Goal: Task Accomplishment & Management: Complete application form

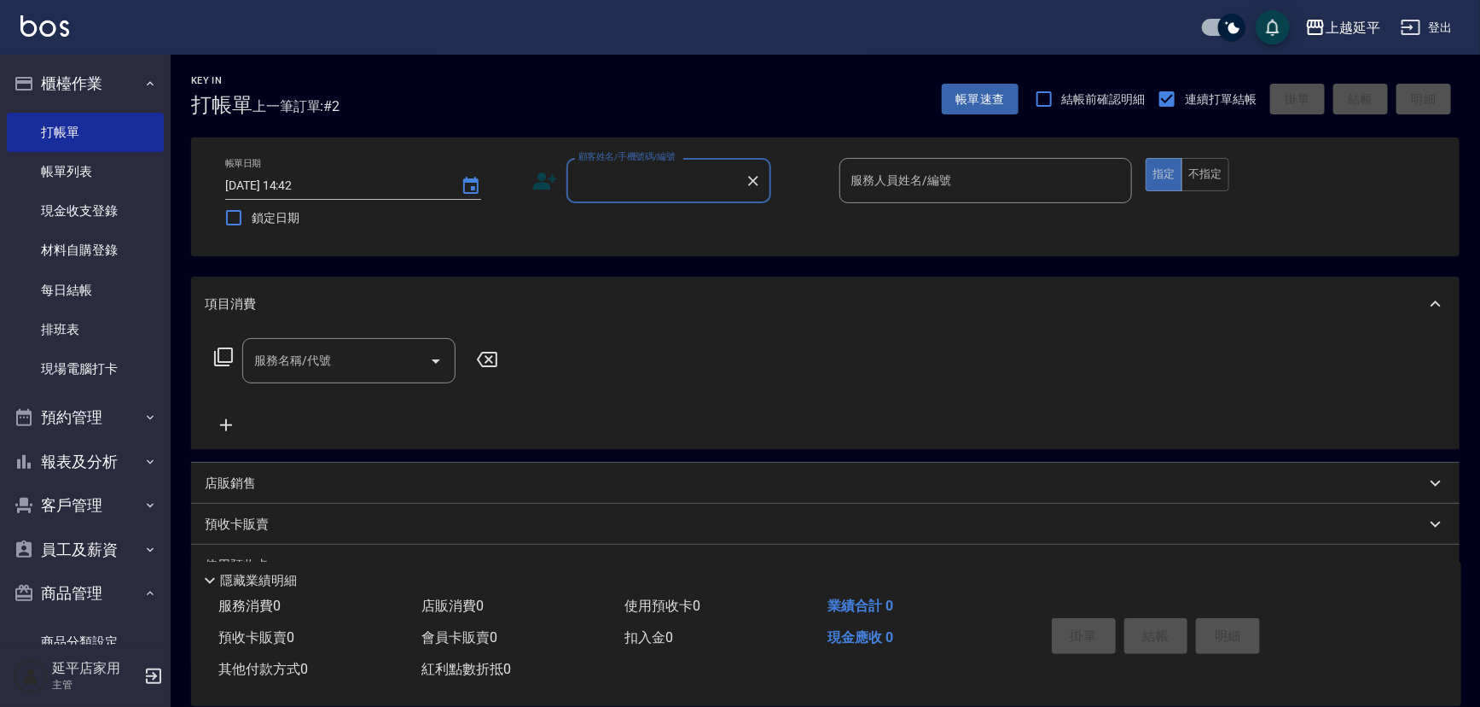
click at [669, 184] on input "顧客姓名/手機號碼/編號" at bounding box center [656, 181] width 164 height 30
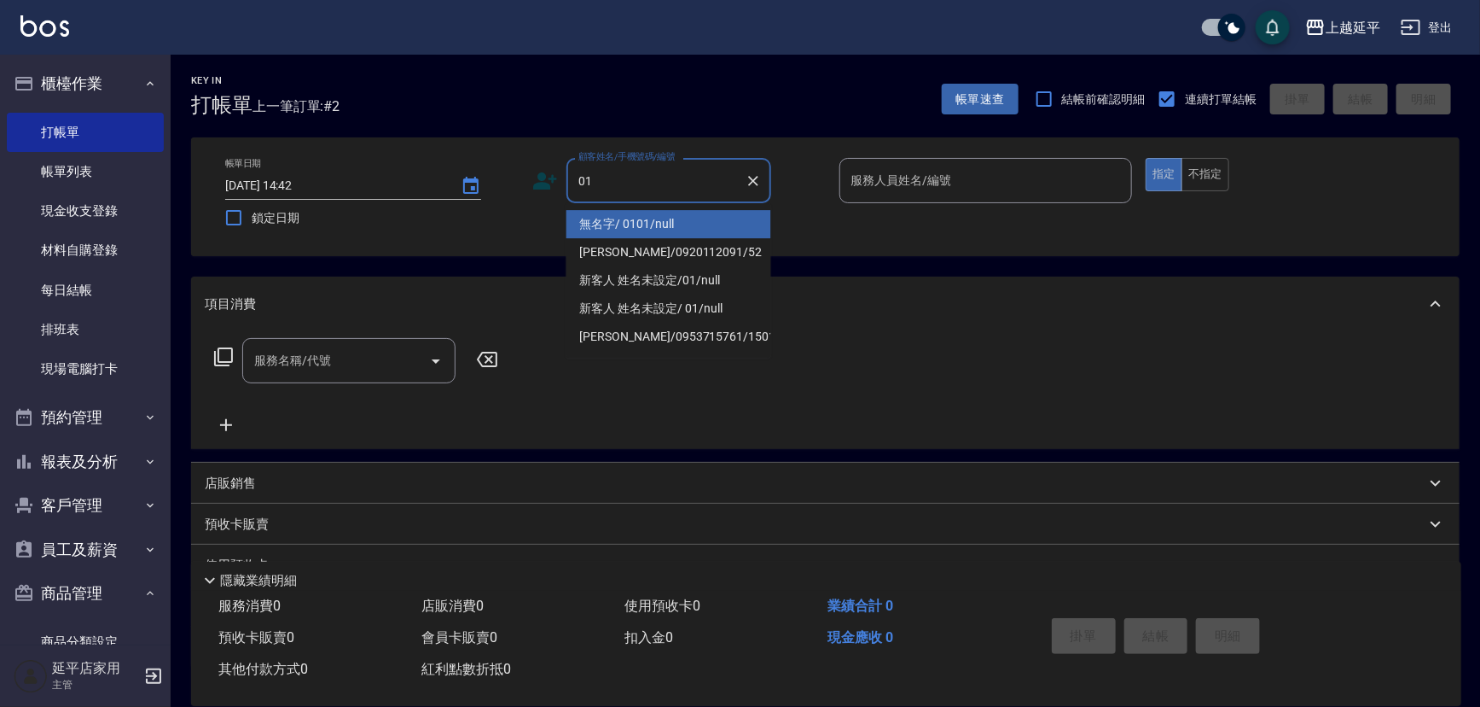
click at [672, 224] on li "無名字/ 0101/null" at bounding box center [669, 224] width 205 height 28
type input "無名字/ 0101/null"
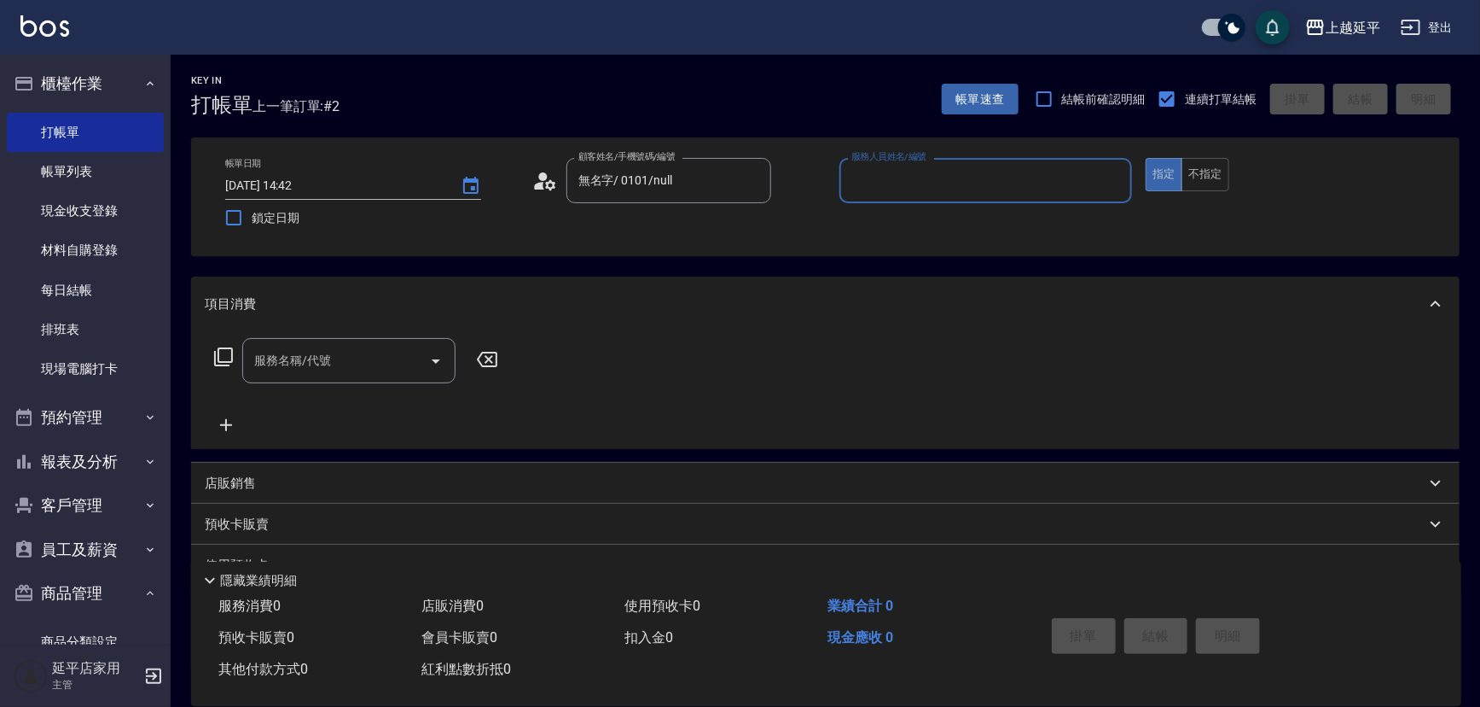
click at [882, 183] on input "服務人員姓名/編號" at bounding box center [986, 181] width 278 height 30
click at [879, 224] on span "[PERSON_NAME] -4" at bounding box center [868, 224] width 30 height 18
type input "[PERSON_NAME]-4"
click at [387, 346] on input "服務名稱/代號" at bounding box center [336, 361] width 172 height 30
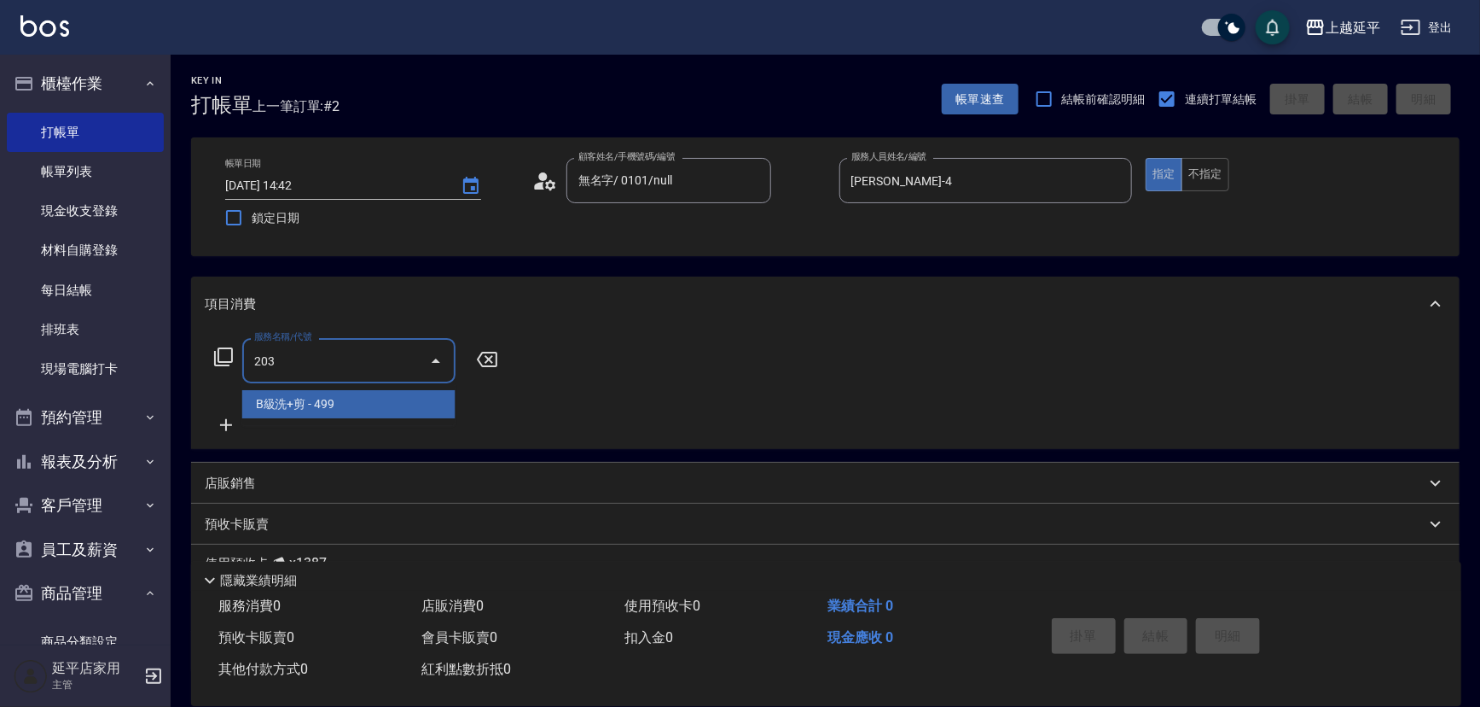
click at [375, 396] on span "B級洗+剪 - 499" at bounding box center [348, 404] width 213 height 28
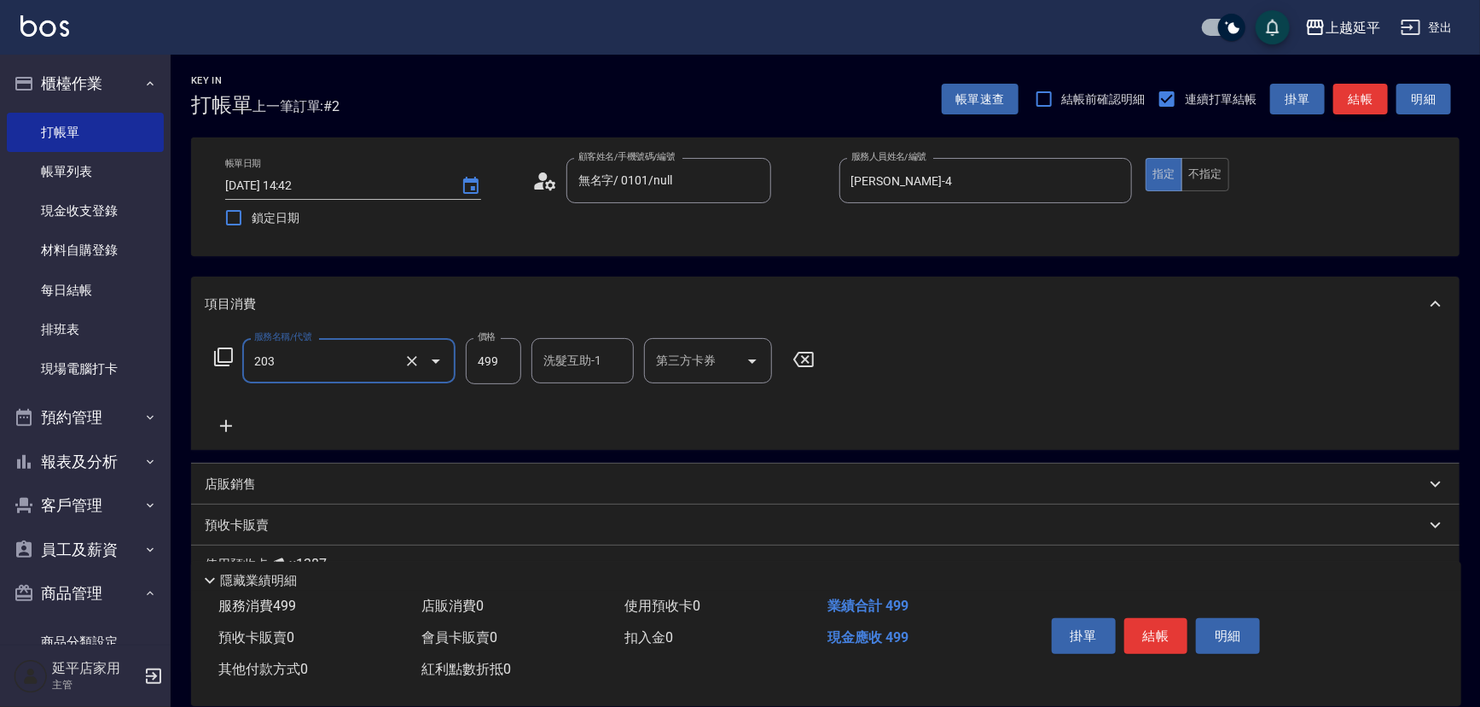
type input "B級洗+剪(203)"
click at [1352, 104] on button "結帳" at bounding box center [1361, 100] width 55 height 32
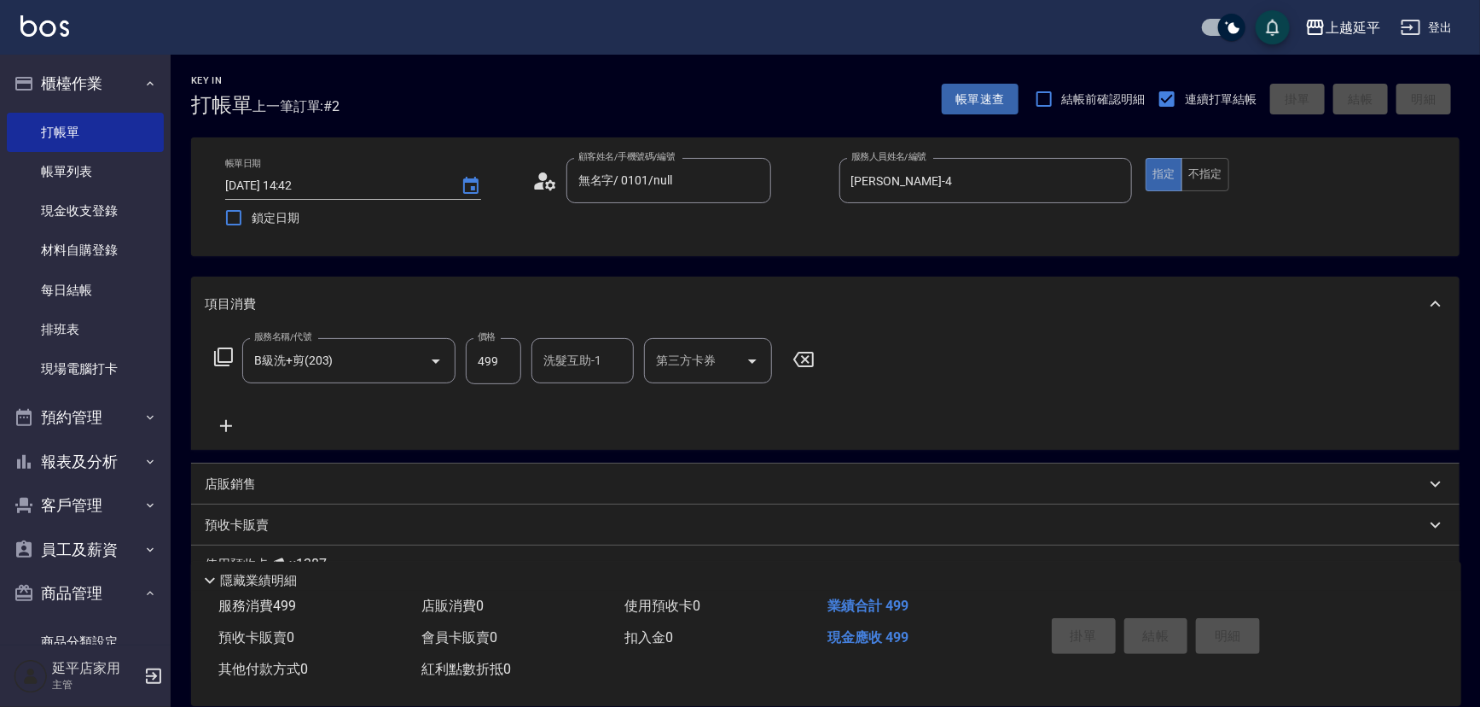
type input "[DATE] 16:50"
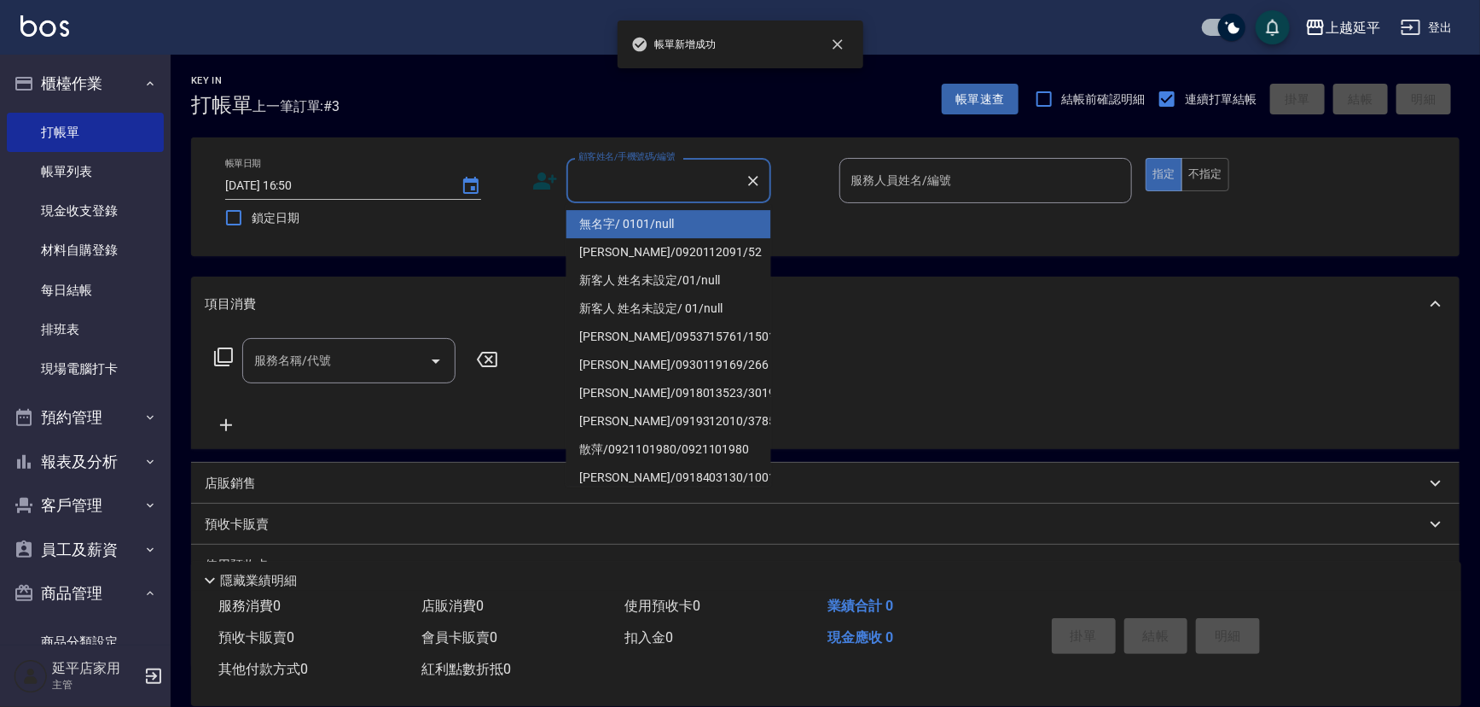
click at [701, 184] on input "顧客姓名/手機號碼/編號" at bounding box center [656, 181] width 164 height 30
click at [701, 219] on li "無名字/ 0101/null" at bounding box center [669, 224] width 205 height 28
type input "無名字/ 0101/null"
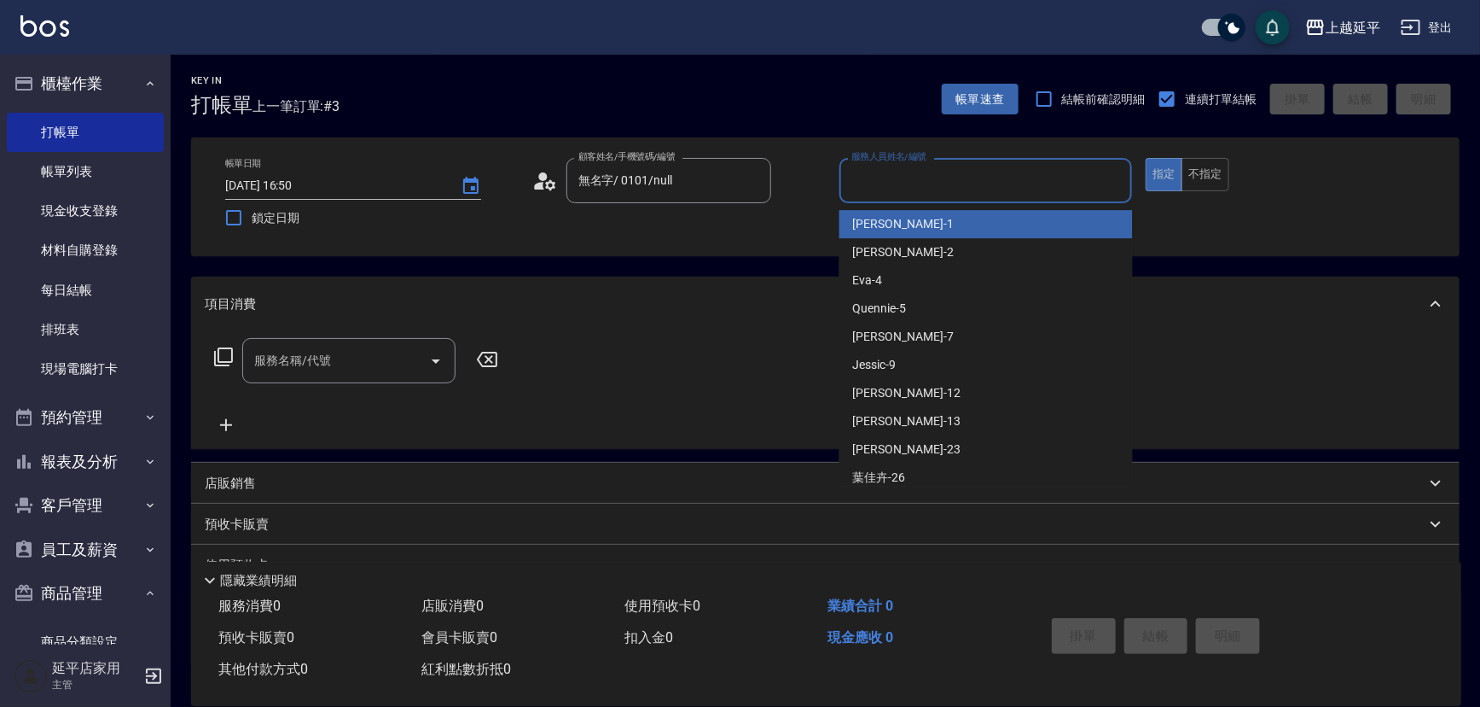
click at [913, 182] on input "服務人員姓名/編號" at bounding box center [986, 181] width 278 height 30
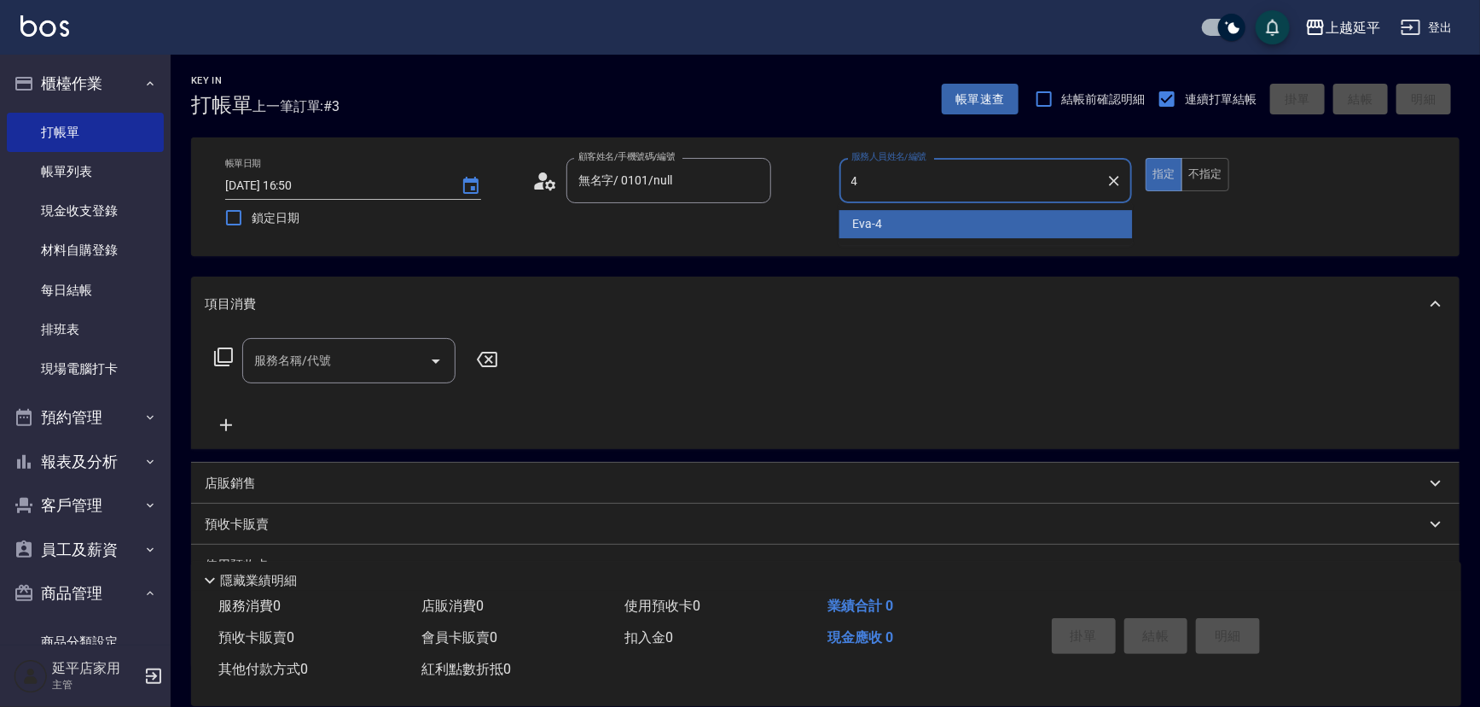
click at [898, 220] on div "[PERSON_NAME] -4" at bounding box center [987, 224] width 294 height 28
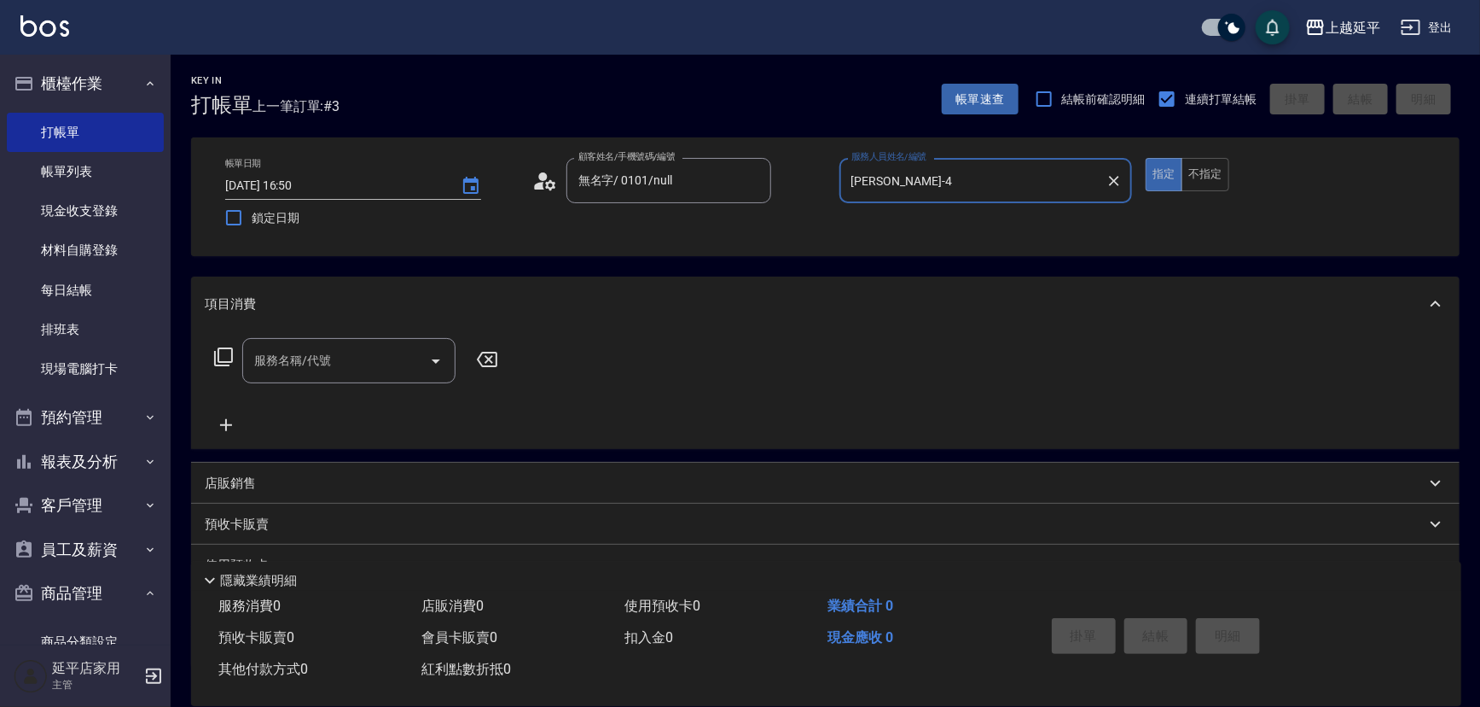
type input "[PERSON_NAME]-4"
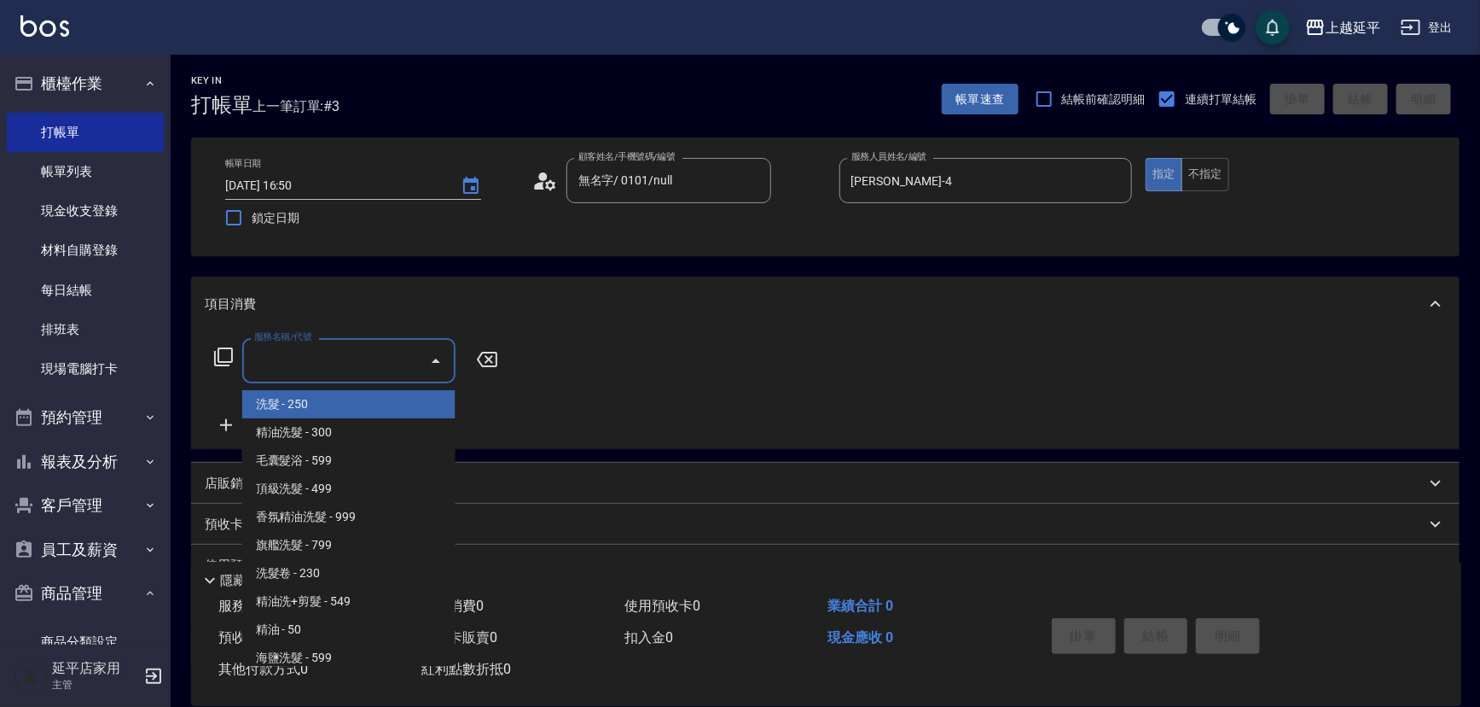
click at [367, 352] on input "服務名稱/代號" at bounding box center [336, 361] width 172 height 30
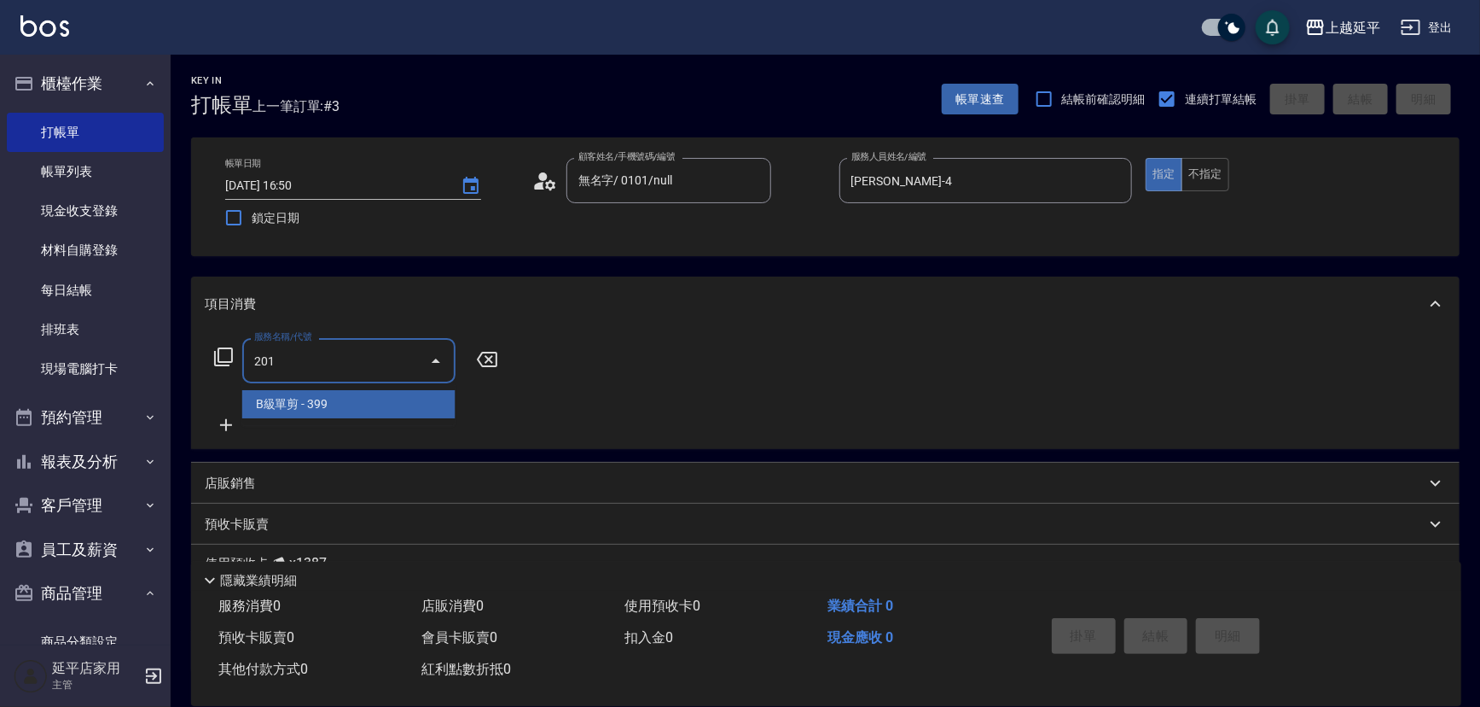
click at [364, 411] on span "B級單剪 - 399" at bounding box center [348, 404] width 213 height 28
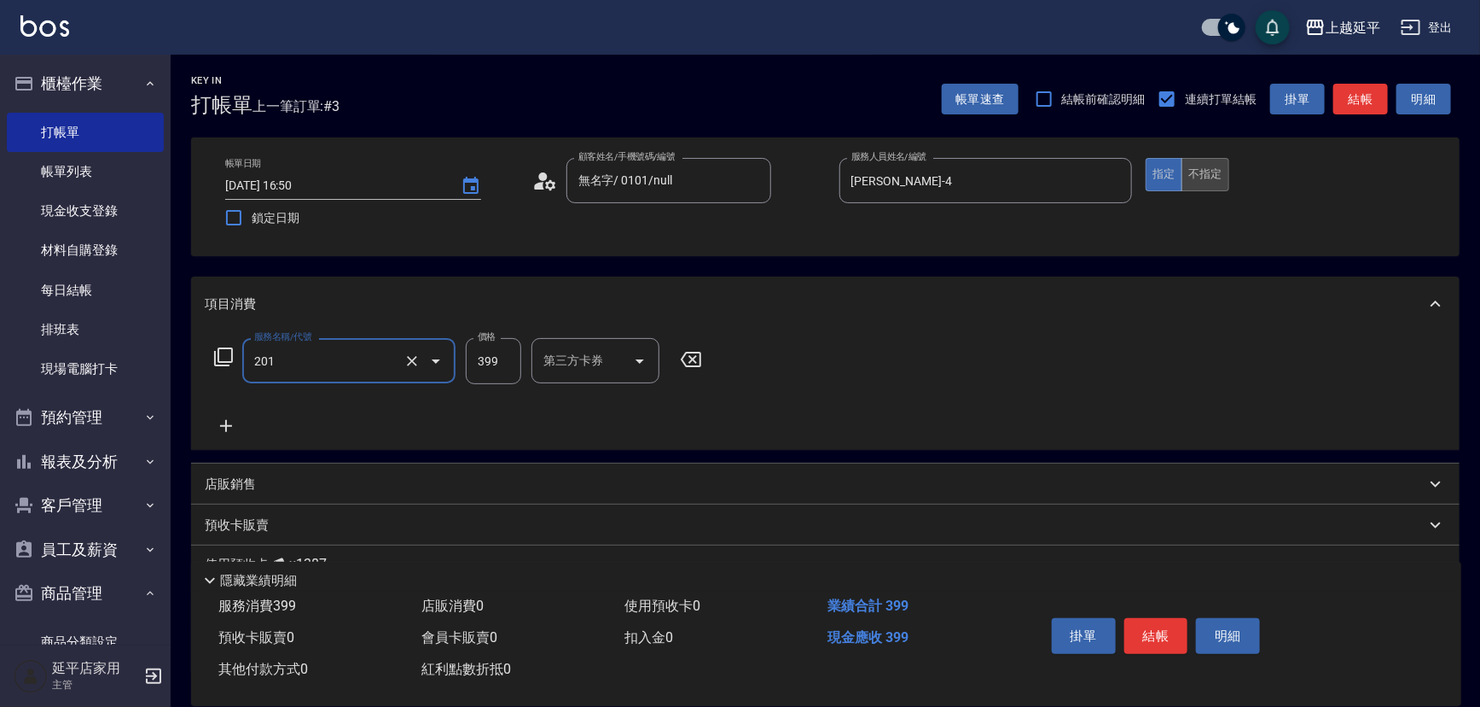
type input "B級單剪(201)"
click at [1209, 180] on button "不指定" at bounding box center [1206, 174] width 48 height 33
click at [1346, 102] on button "結帳" at bounding box center [1361, 100] width 55 height 32
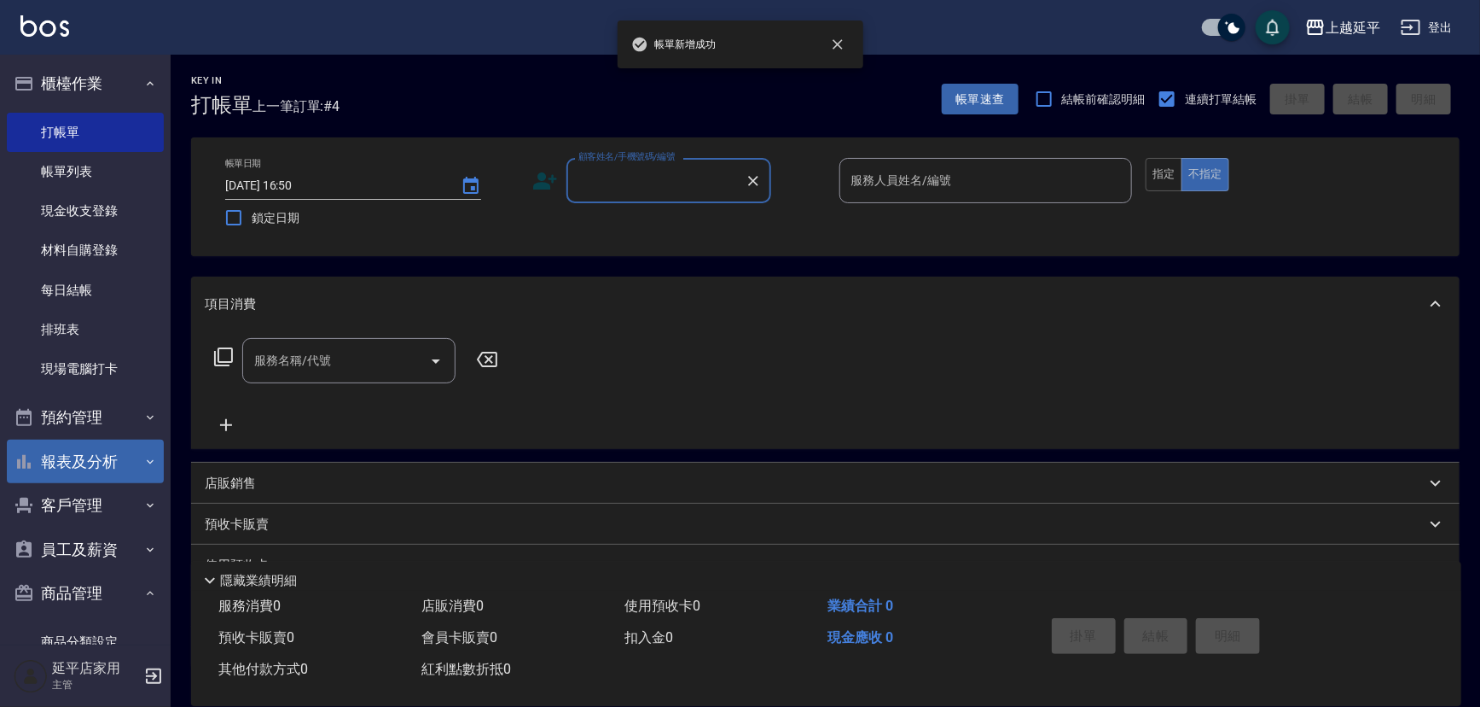
click at [9, 464] on button "報表及分析" at bounding box center [85, 461] width 157 height 44
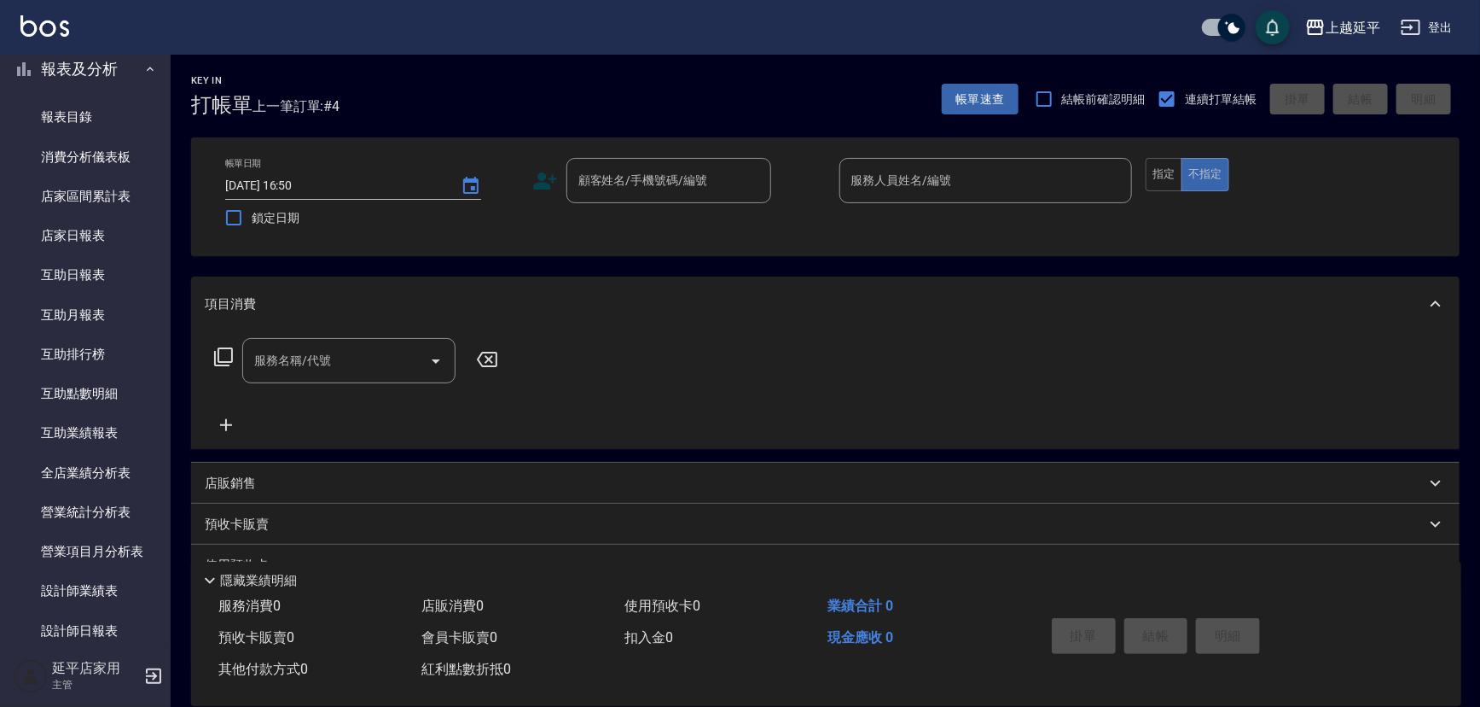
scroll to position [543, 0]
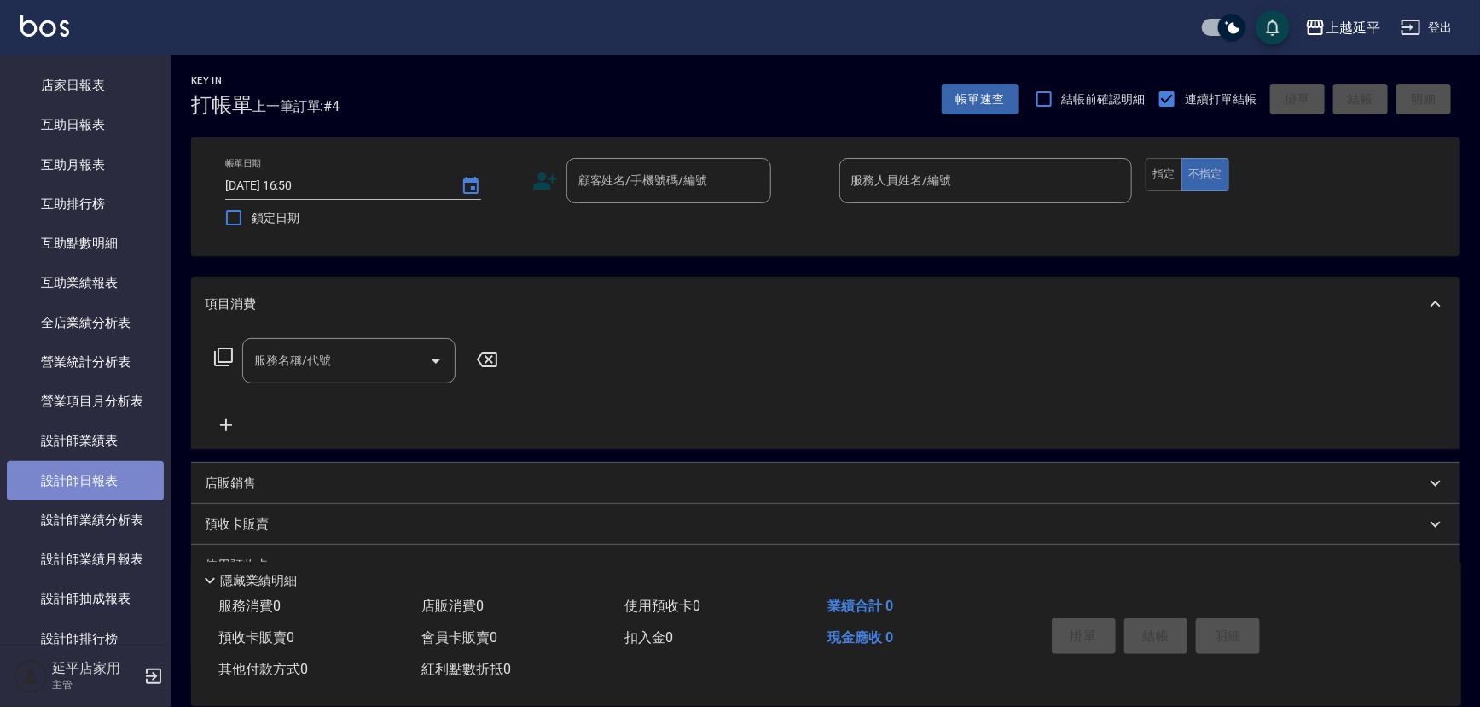
click at [106, 472] on link "設計師日報表" at bounding box center [85, 480] width 157 height 39
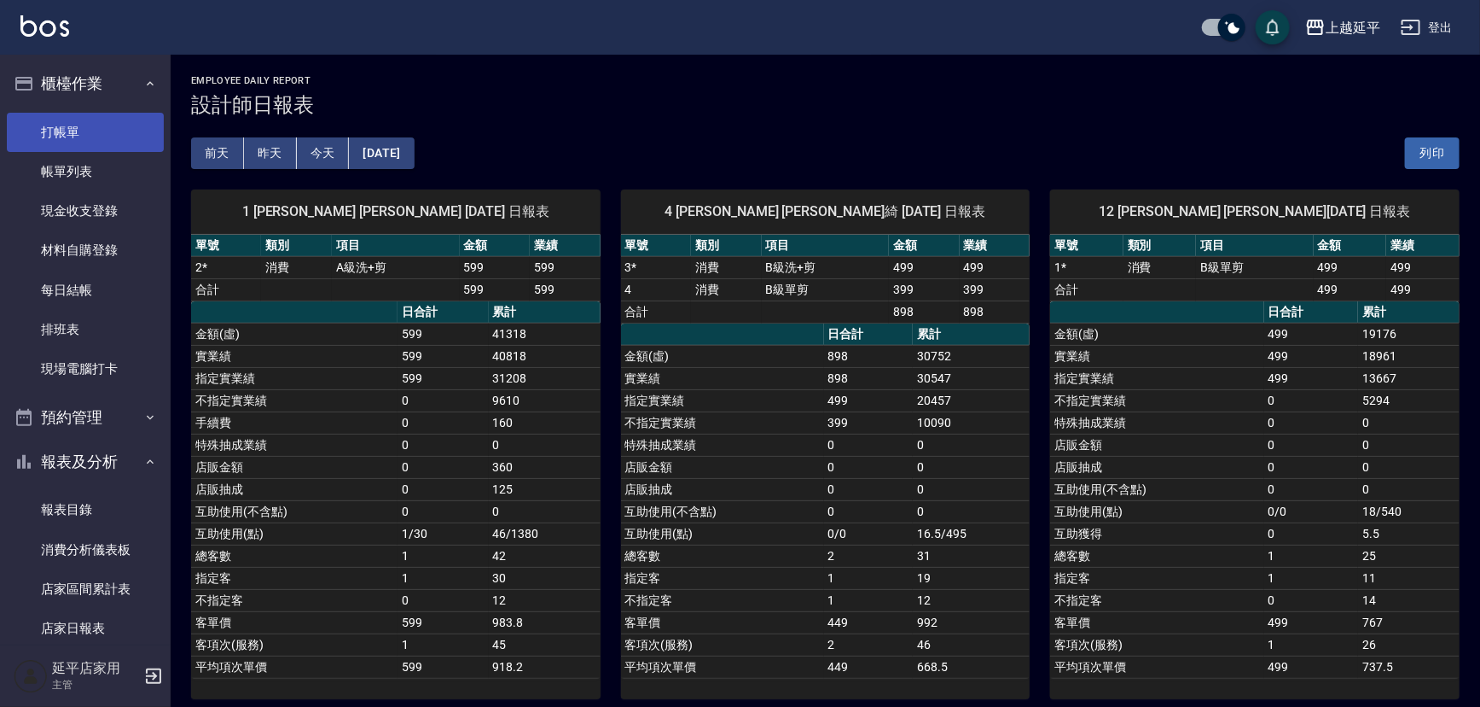
click at [67, 120] on link "打帳單" at bounding box center [85, 132] width 157 height 39
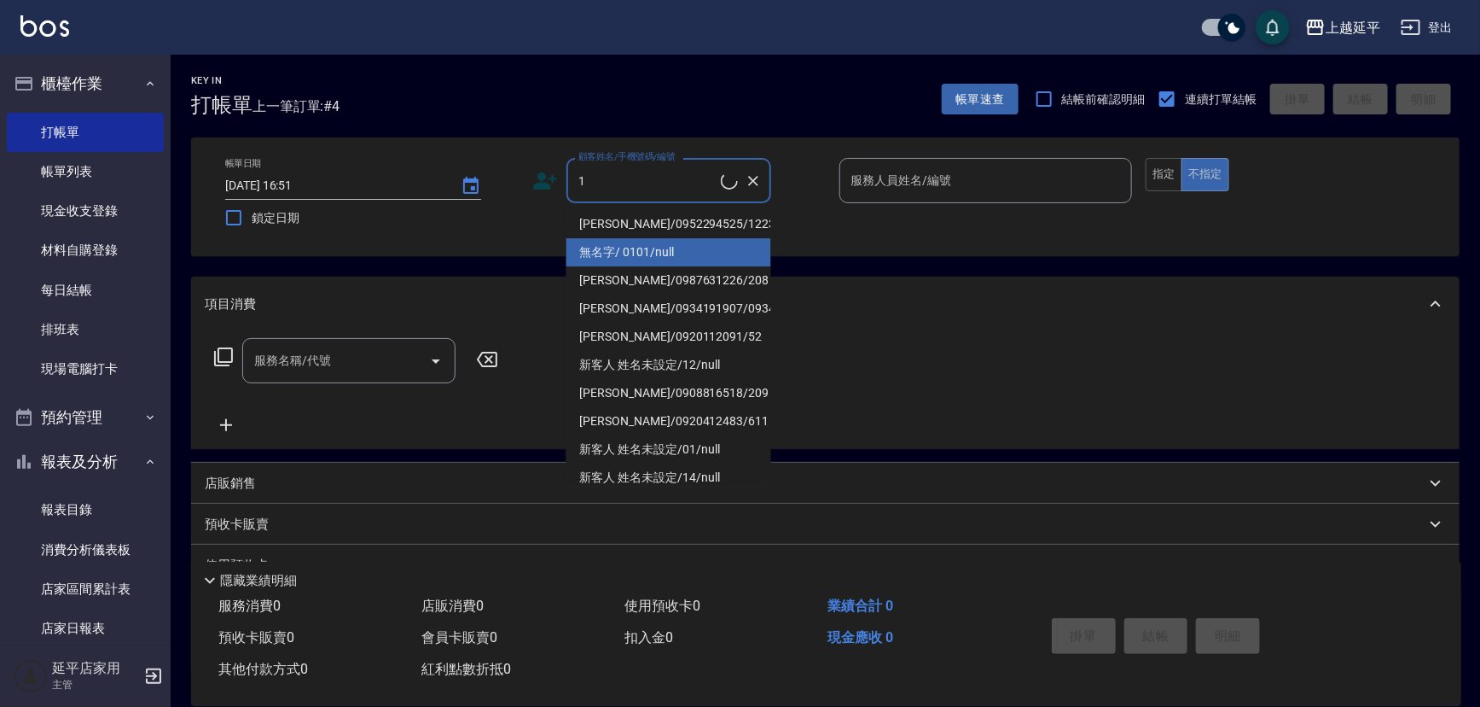
click at [688, 216] on li "[PERSON_NAME]/0952294525/1223" at bounding box center [669, 224] width 205 height 28
type input "[PERSON_NAME]/0952294525/1223"
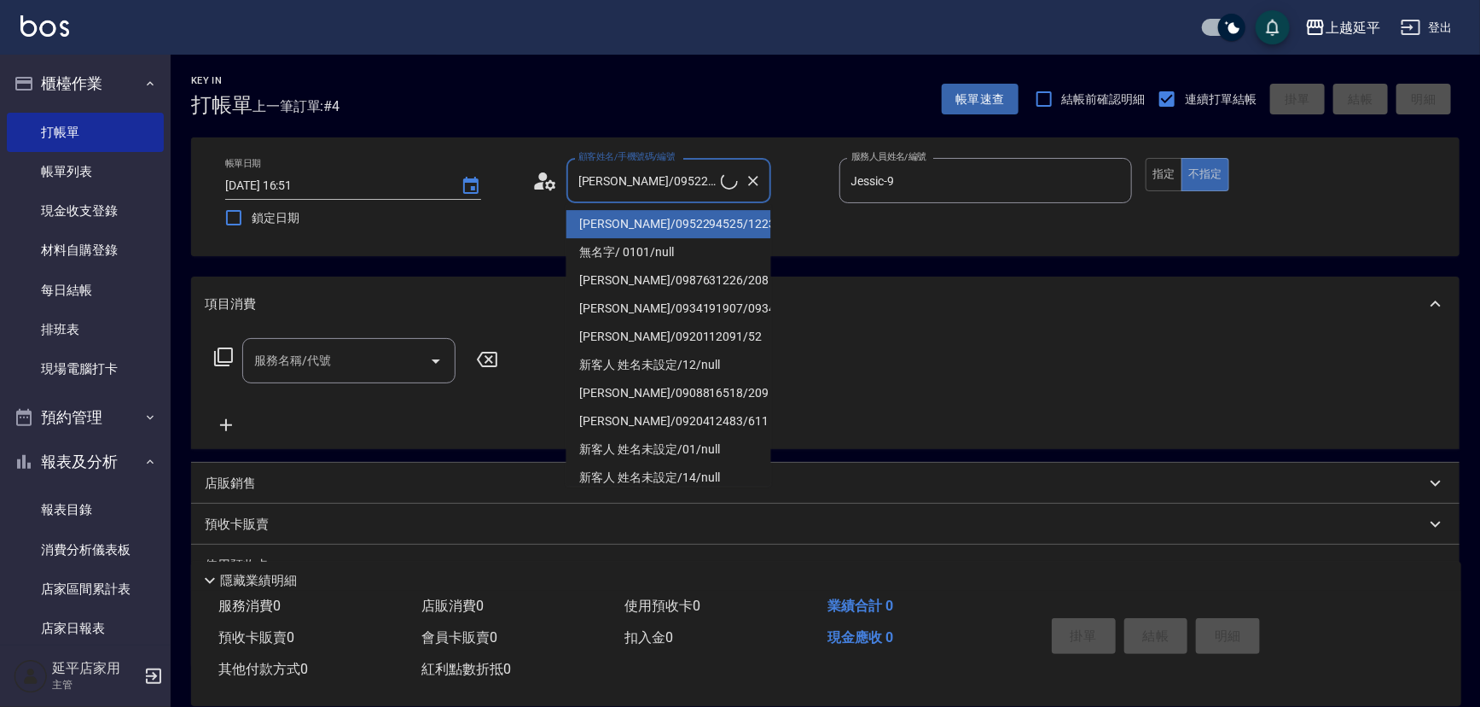
type input "Jessic-9"
click at [680, 189] on input "[PERSON_NAME]/0952294525/1223" at bounding box center [647, 181] width 147 height 30
click at [661, 226] on li "無名字/ 0101/null" at bounding box center [669, 224] width 205 height 28
type input "無名字/ 0101/null"
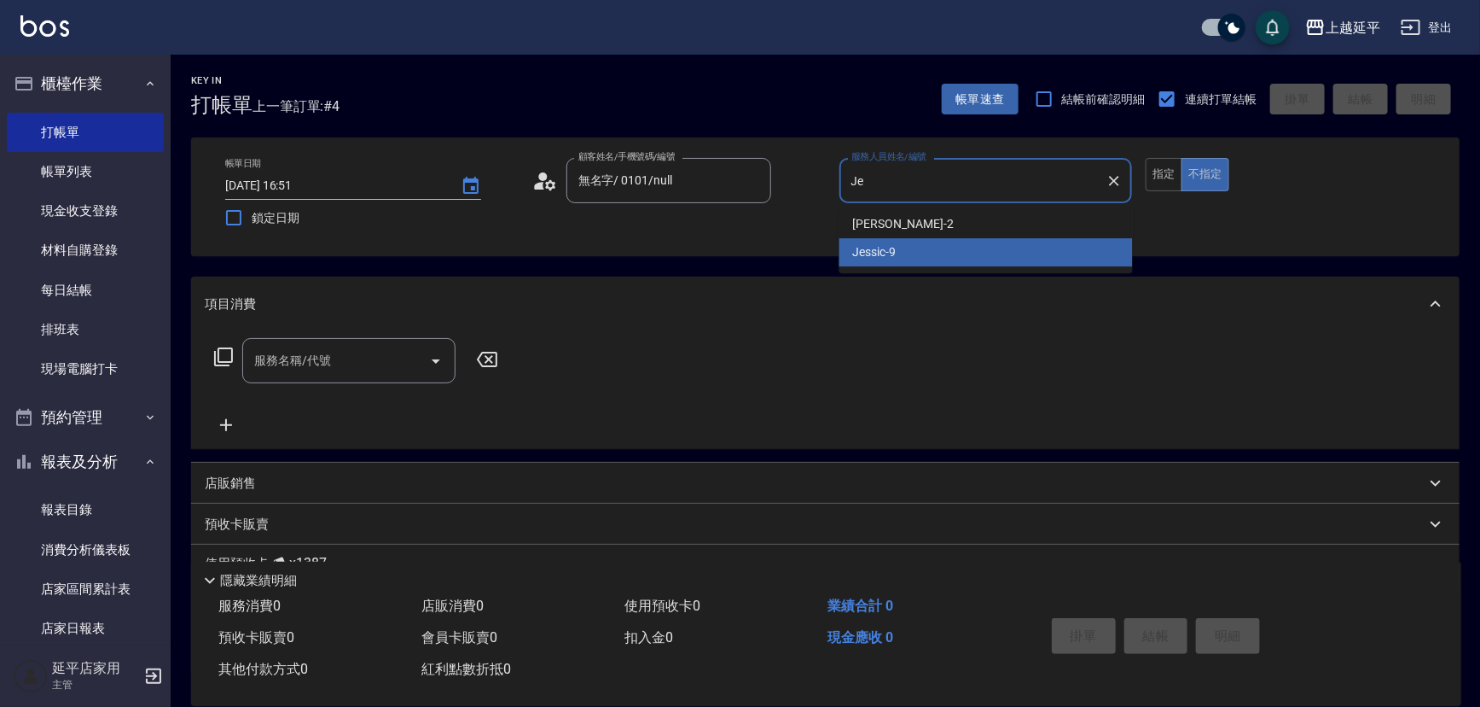
type input "J"
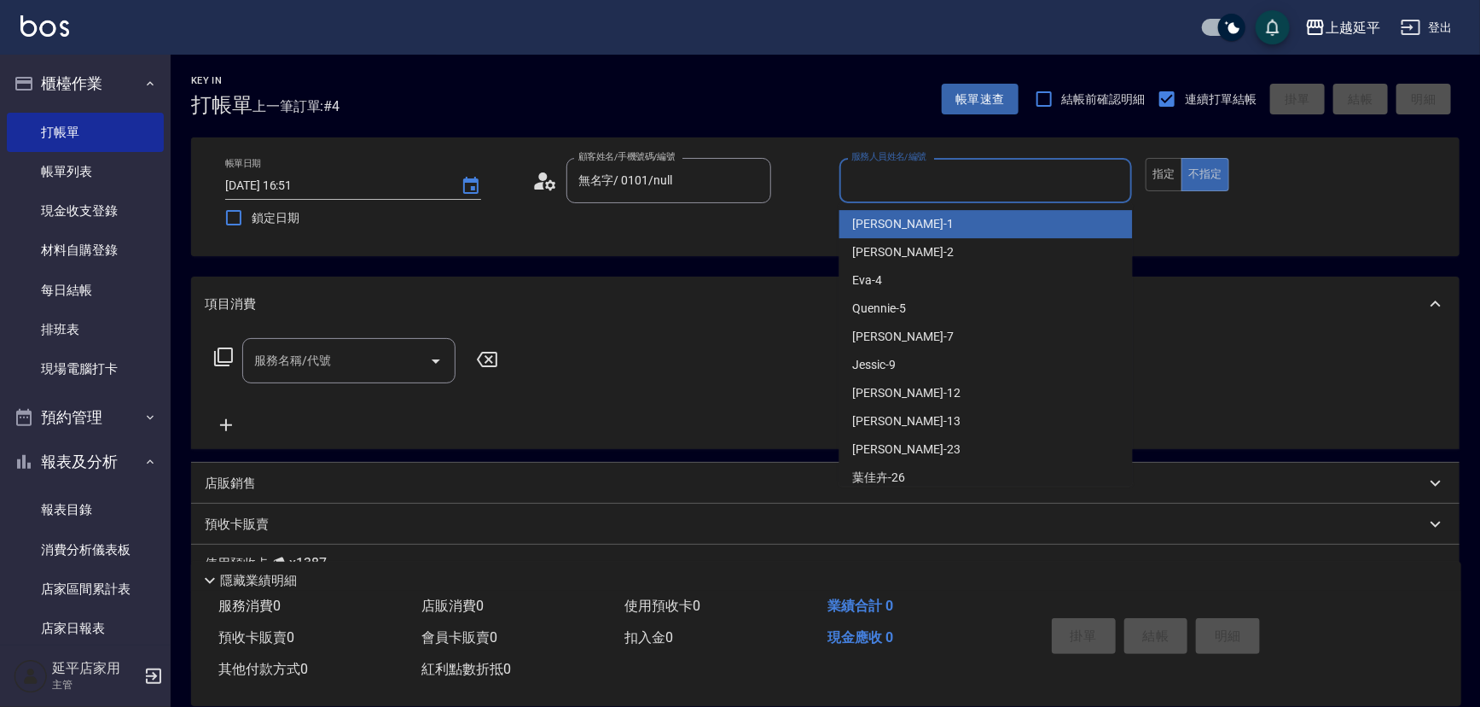
click at [898, 212] on div "[PERSON_NAME]-1" at bounding box center [987, 224] width 294 height 28
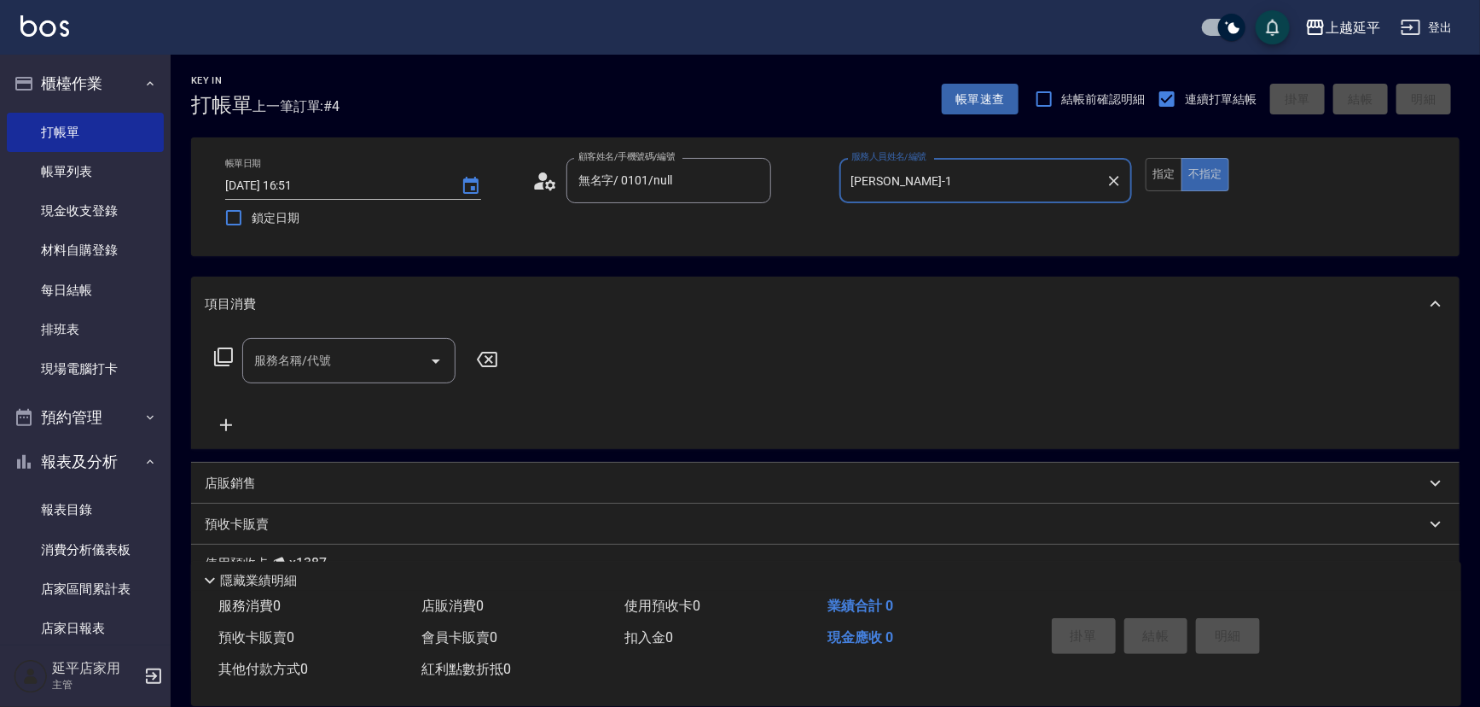
type input "[PERSON_NAME]-1"
click at [1166, 191] on div "帳單日期 [DATE] 16:51 鎖定日期 顧客姓名/手機號碼/編號 無名字/ 0101/null 顧客姓名/手機號碼/編號 服務人員姓名/編號 [PERS…" at bounding box center [826, 197] width 1228 height 78
click at [1166, 181] on button "指定" at bounding box center [1164, 174] width 37 height 33
click at [1201, 170] on button "不指定" at bounding box center [1206, 174] width 48 height 33
click at [428, 358] on icon "Open" at bounding box center [436, 361] width 20 height 20
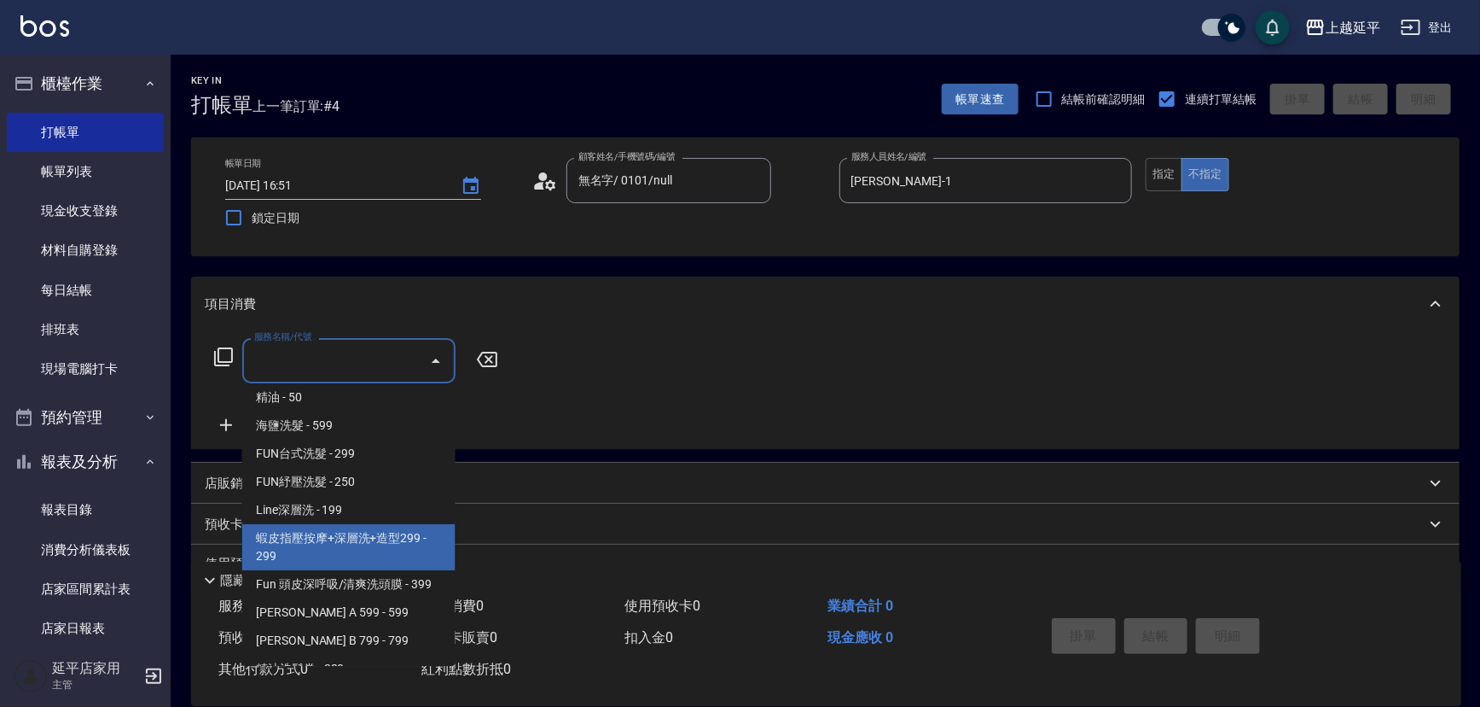
scroll to position [154, 0]
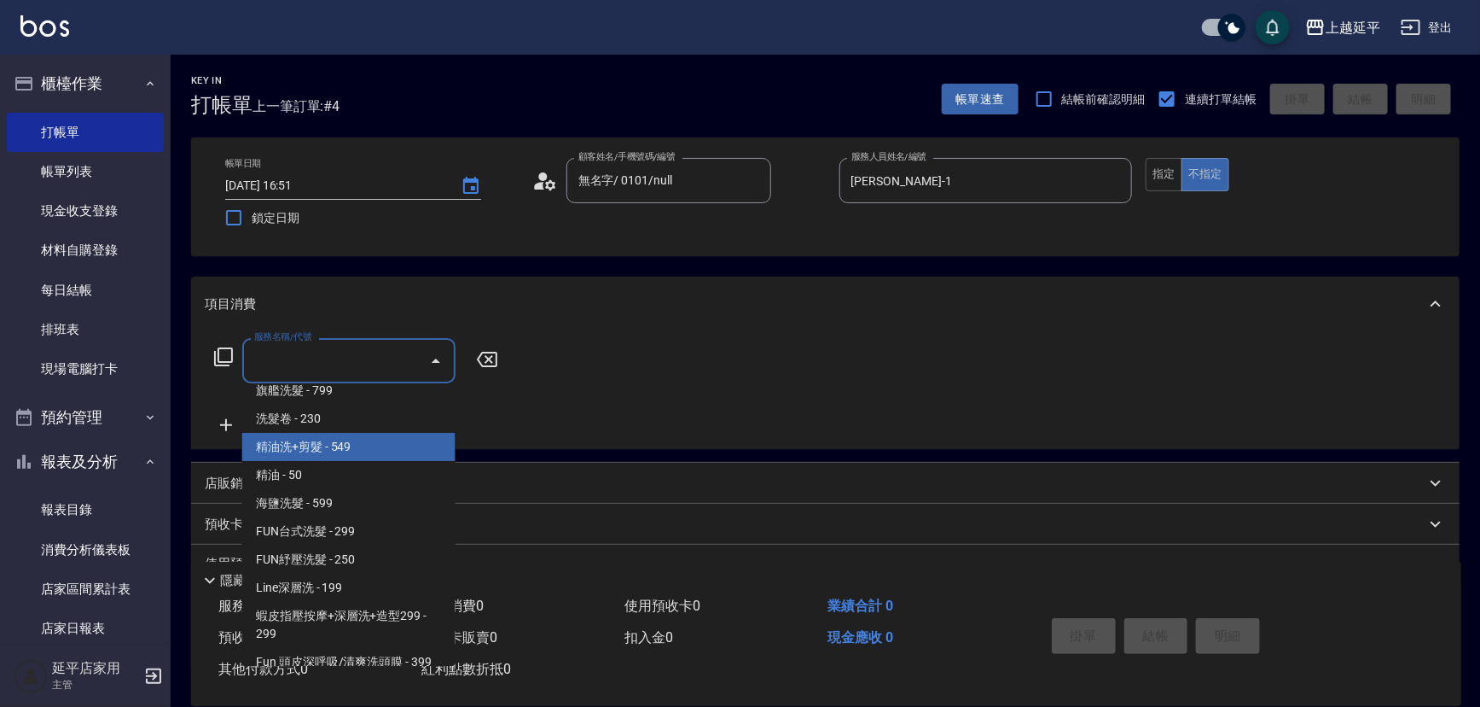
click at [334, 440] on span "精油洗+剪髮 - 549" at bounding box center [348, 447] width 213 height 28
type input "精油洗+剪髮(108)"
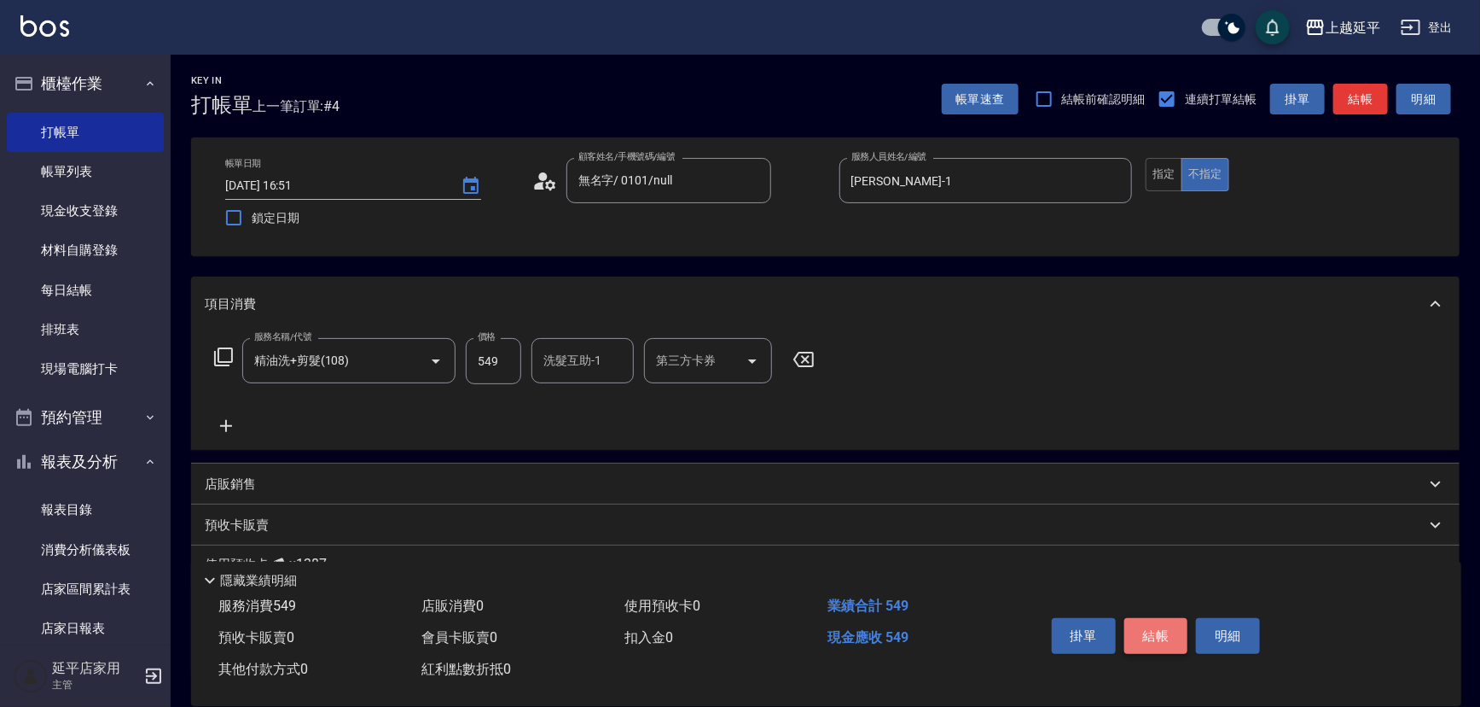
click at [1143, 644] on button "結帳" at bounding box center [1157, 636] width 64 height 36
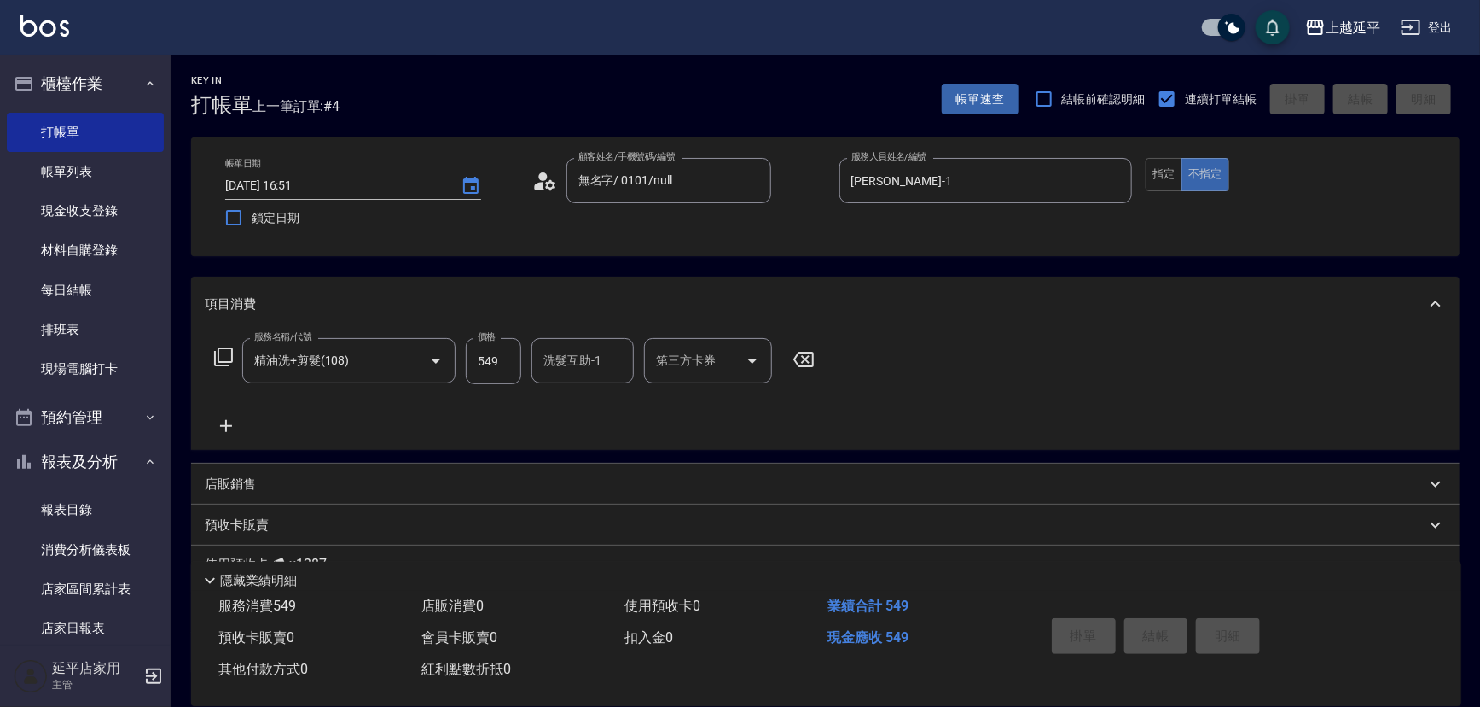
type input "[DATE] 16:58"
click at [660, 181] on input "顧客姓名/手機號碼/編號" at bounding box center [656, 181] width 164 height 30
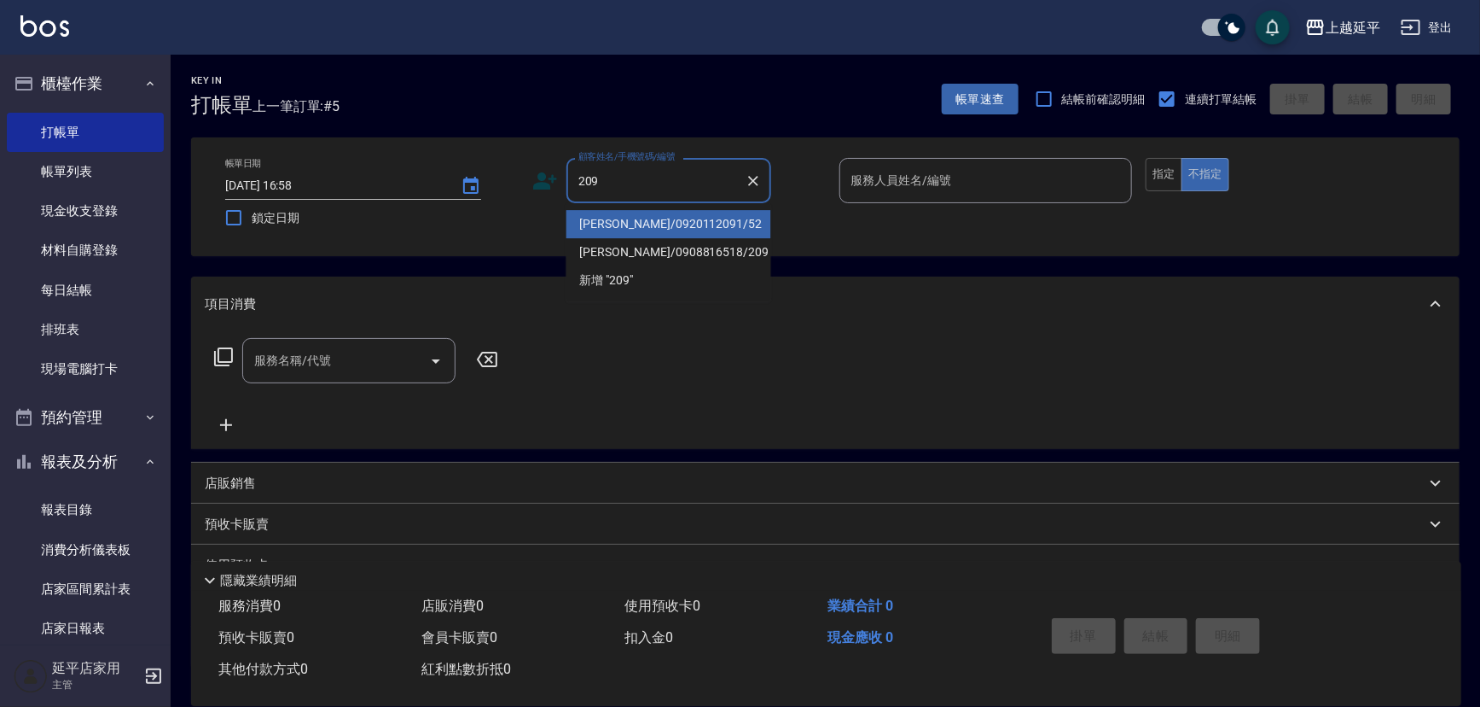
click at [658, 228] on li "[PERSON_NAME]/0920112091/52" at bounding box center [669, 224] width 205 height 28
type input "[PERSON_NAME]/0920112091/52"
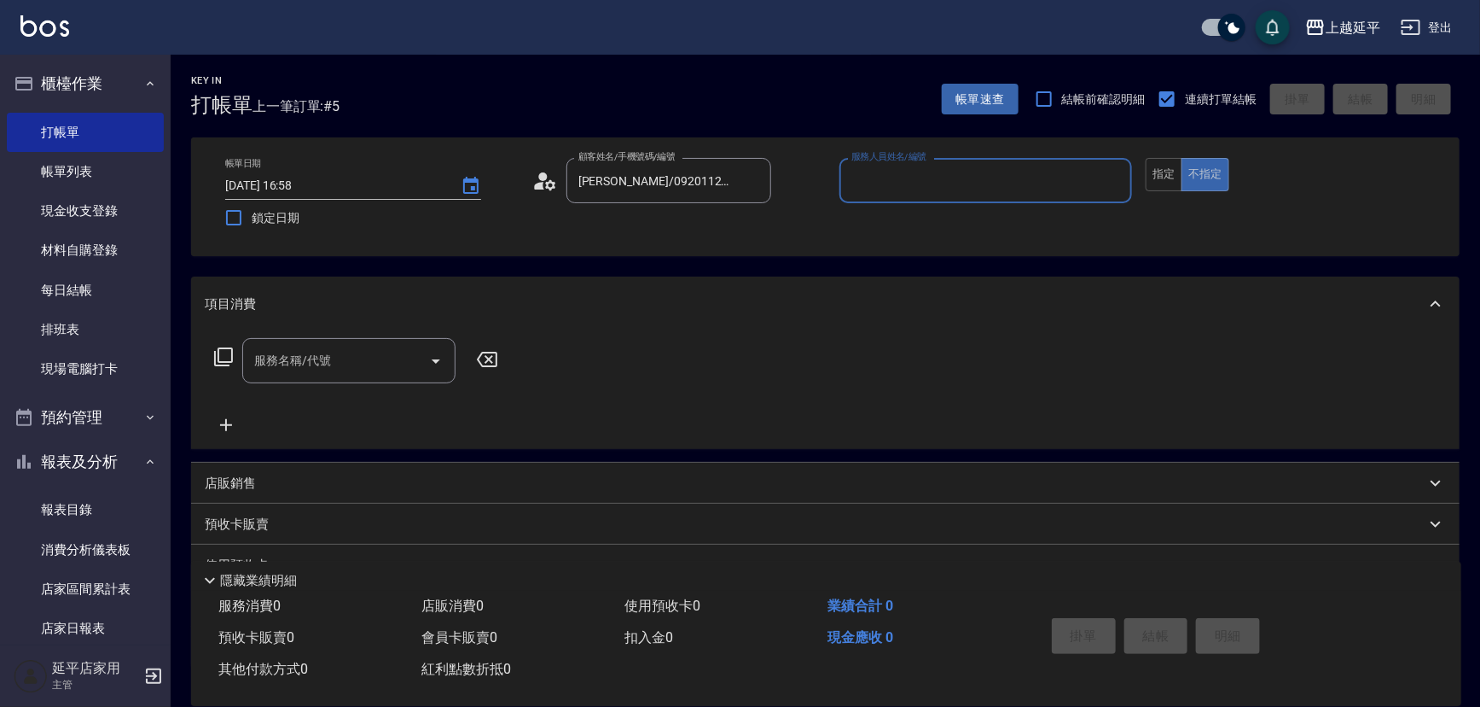
type input "[PERSON_NAME]-12"
drag, startPoint x: 1158, startPoint y: 178, endPoint x: 860, endPoint y: 255, distance: 307.5
click at [1153, 178] on button "指定" at bounding box center [1164, 174] width 37 height 33
drag, startPoint x: 300, startPoint y: 372, endPoint x: 300, endPoint y: 360, distance: 12.0
click at [300, 369] on input "服務名稱/代號" at bounding box center [336, 361] width 172 height 30
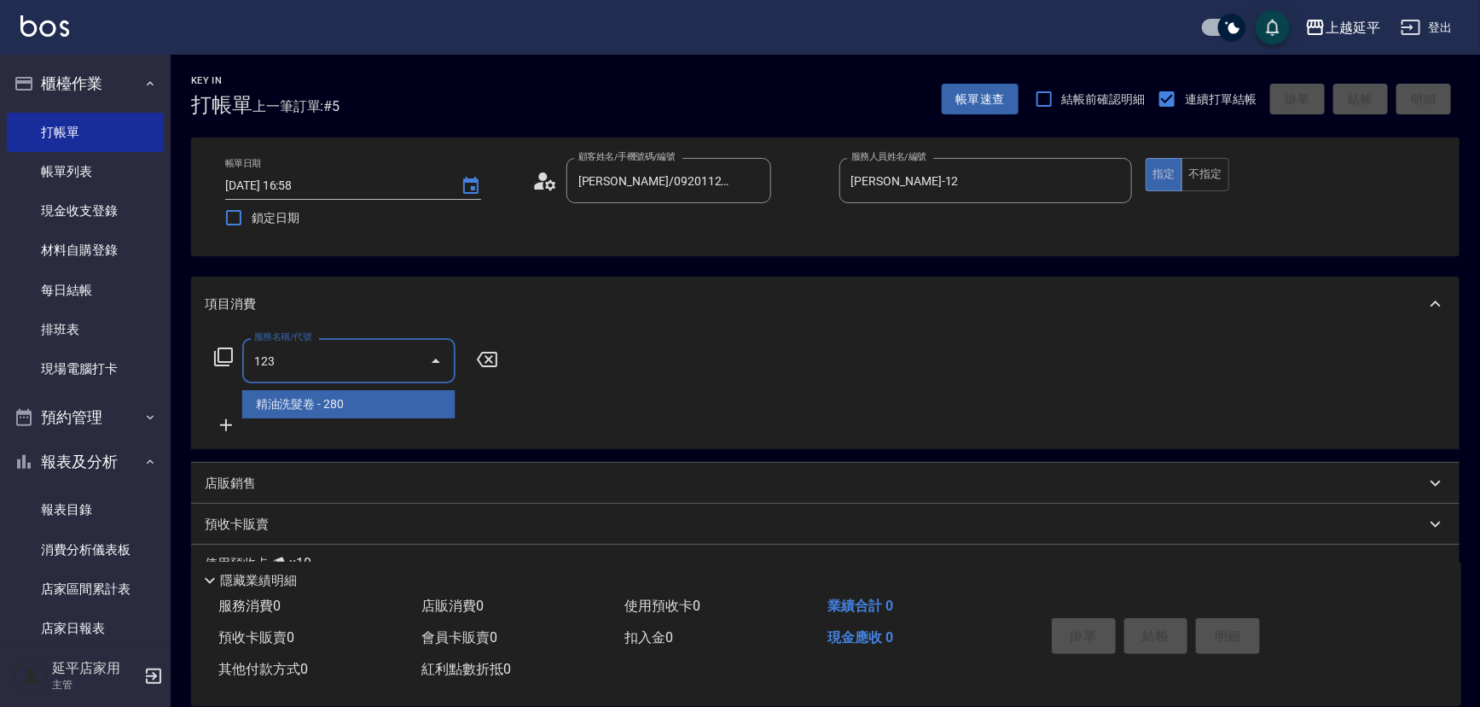
click at [353, 396] on span "精油洗髮卷 - 280" at bounding box center [348, 404] width 213 height 28
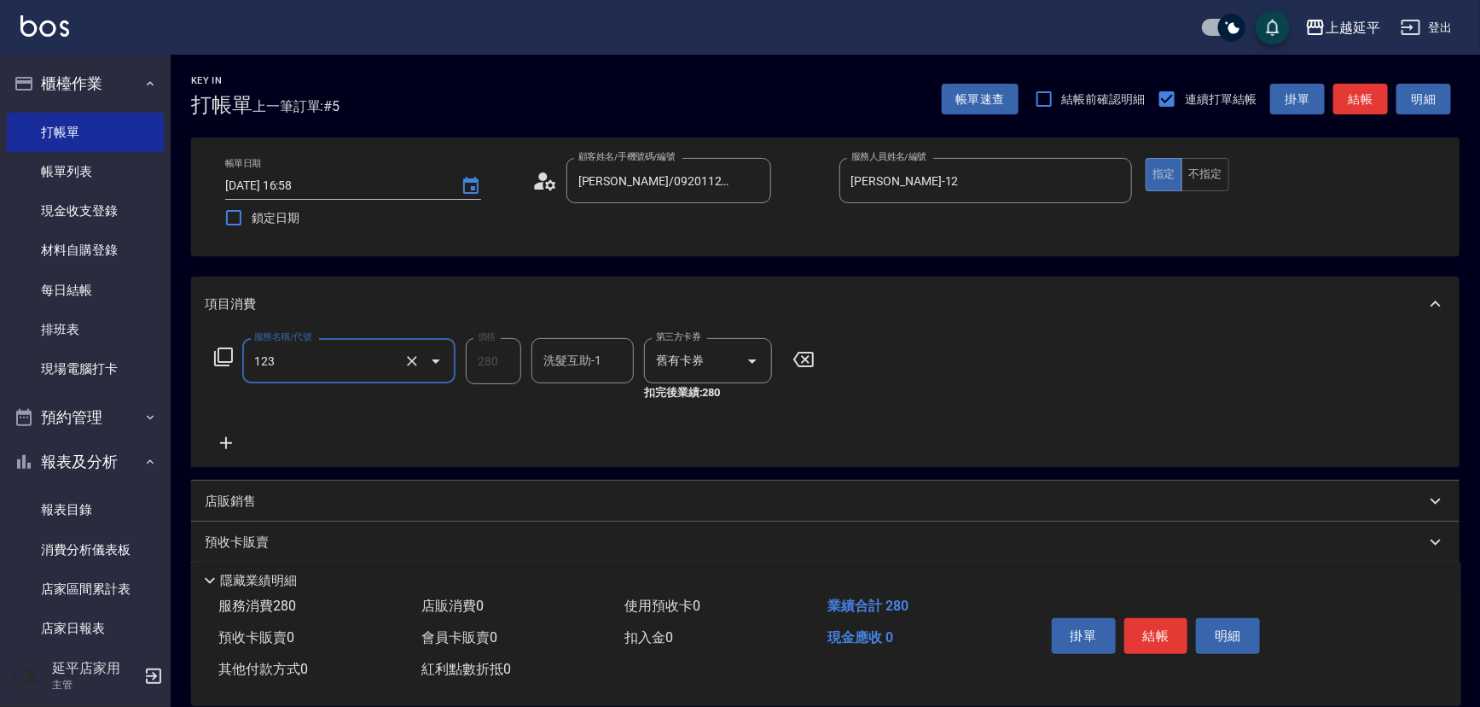
type input "精油洗髮卷(123)"
click at [1359, 102] on button "結帳" at bounding box center [1361, 100] width 55 height 32
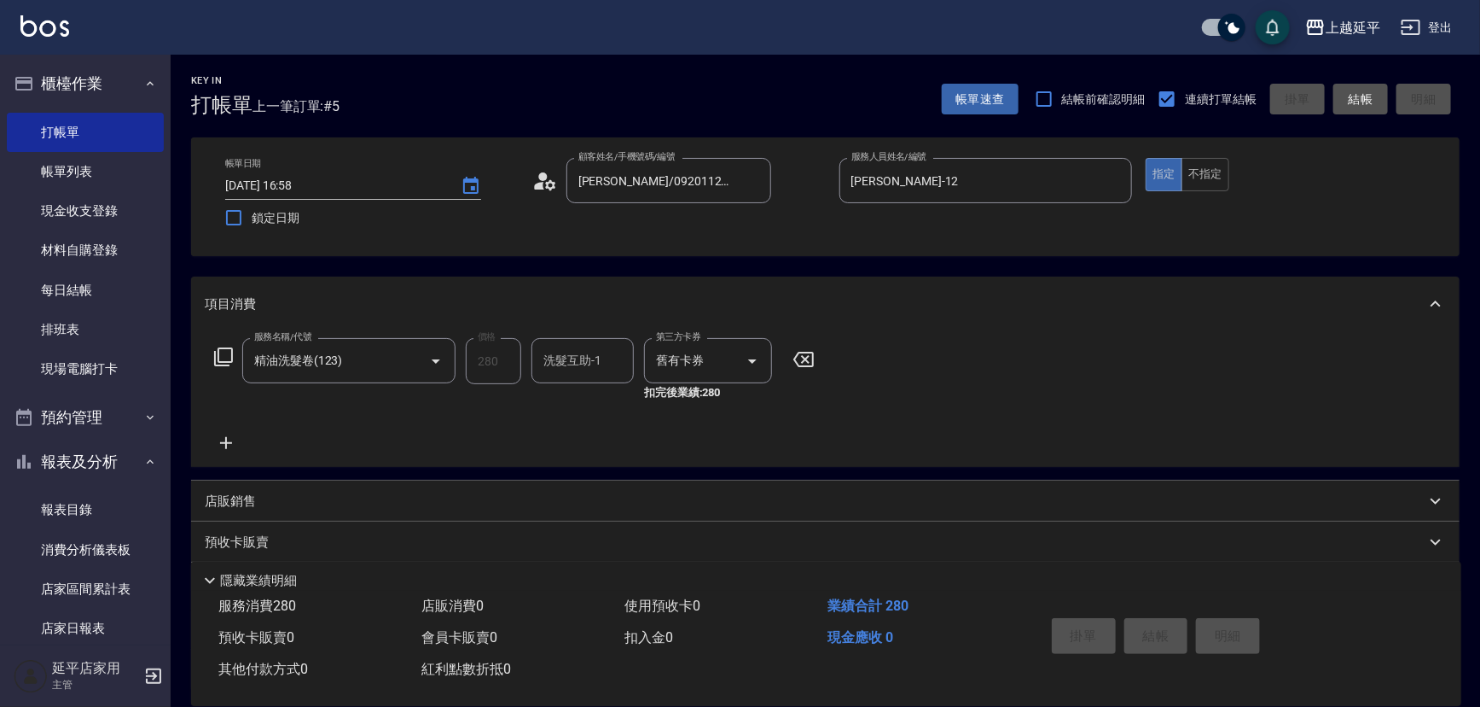
type input "[DATE] 16:59"
